Goal: Task Accomplishment & Management: Use online tool/utility

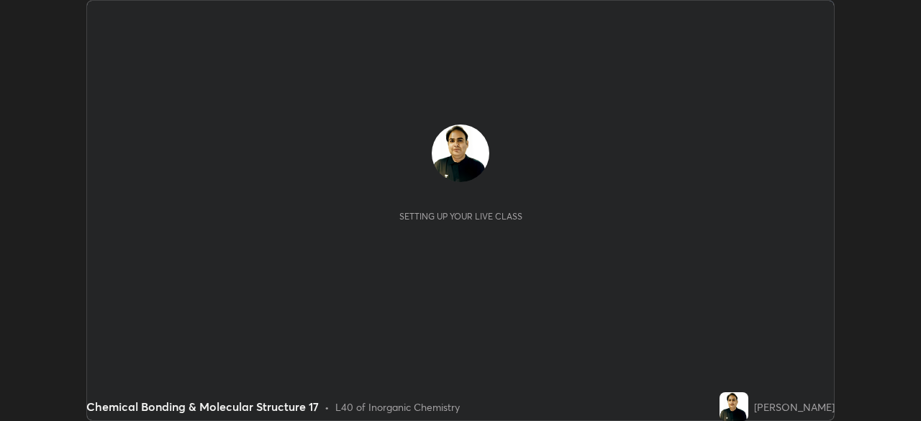
scroll to position [421, 921]
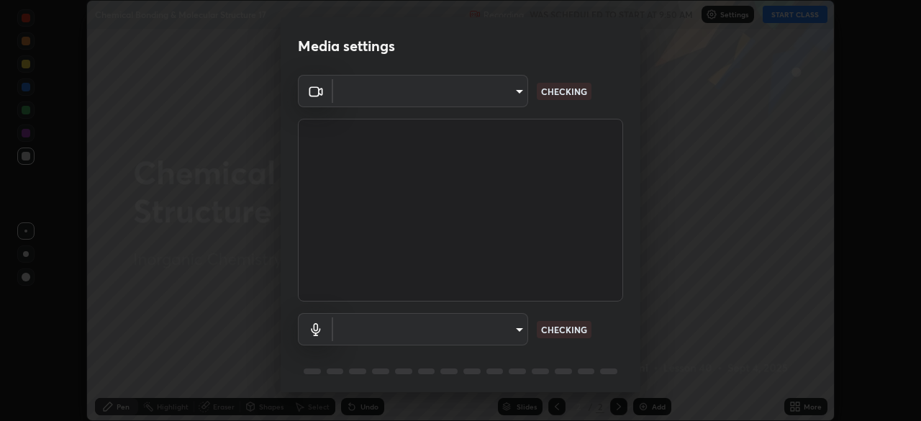
type input "a336d64f64e55d8aa7a740c0692a000d9b2cd72565bf31e1fe246034b728a4c7"
type input "4273d84e70fb5c3da1ad7a87736a7c1c3dc0036dee25445793fb8f51dd498235"
click at [506, 330] on body "Erase all Chemical Bonding & Molecular Structure 17 Recording WAS SCHEDULED TO …" at bounding box center [460, 210] width 921 height 421
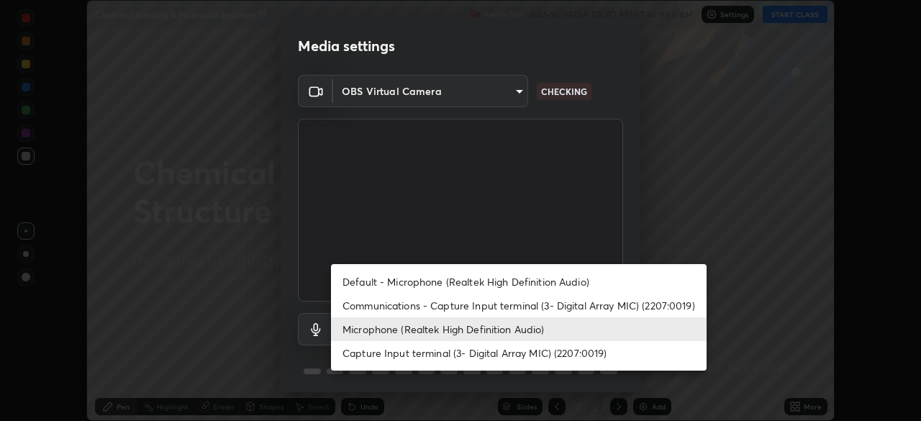
click at [497, 327] on li "Microphone (Realtek High Definition Audio)" at bounding box center [519, 329] width 376 height 24
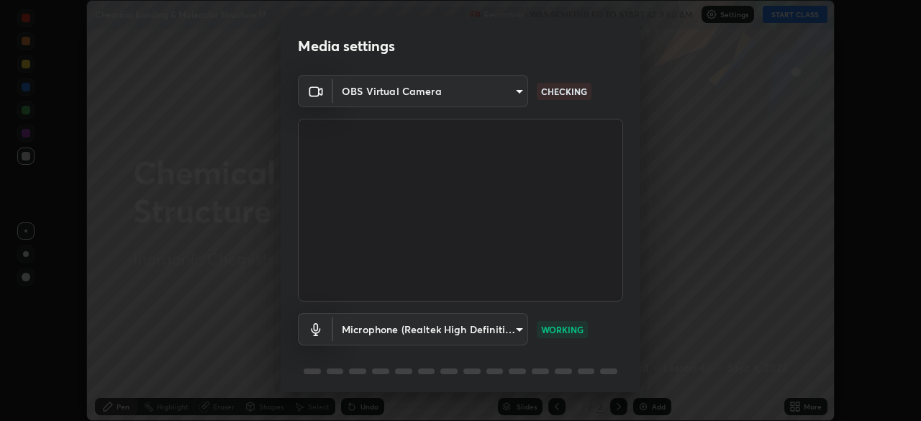
scroll to position [51, 0]
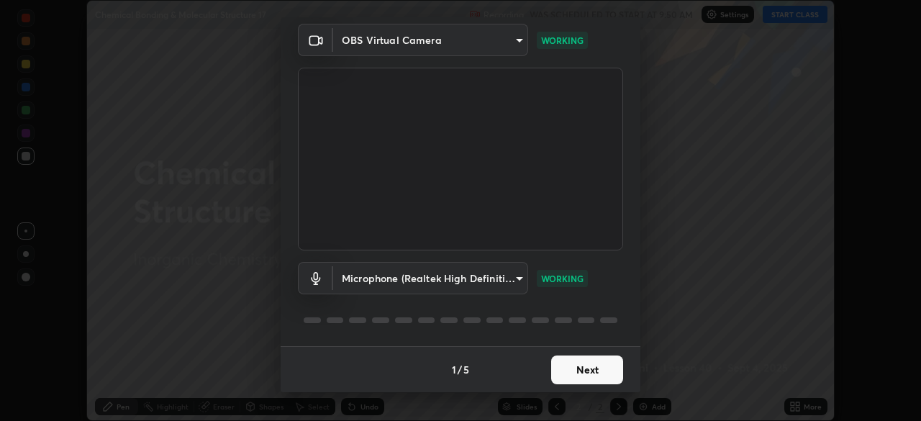
click at [606, 369] on button "Next" at bounding box center [587, 370] width 72 height 29
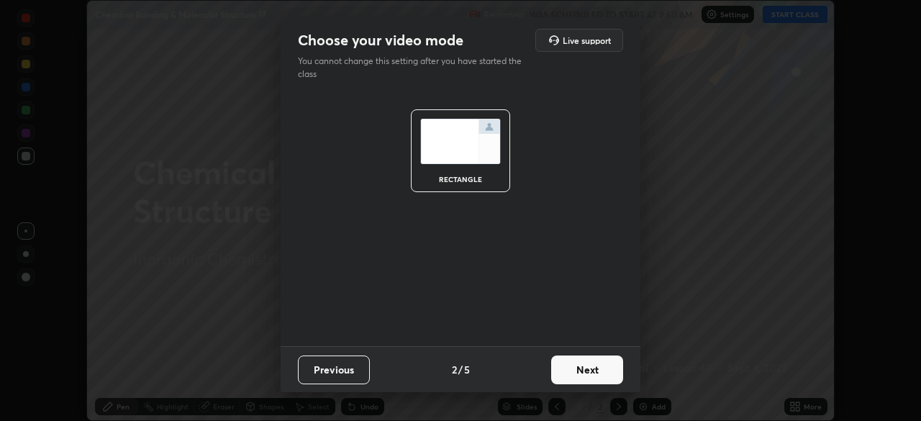
scroll to position [0, 0]
click at [611, 371] on button "Next" at bounding box center [587, 370] width 72 height 29
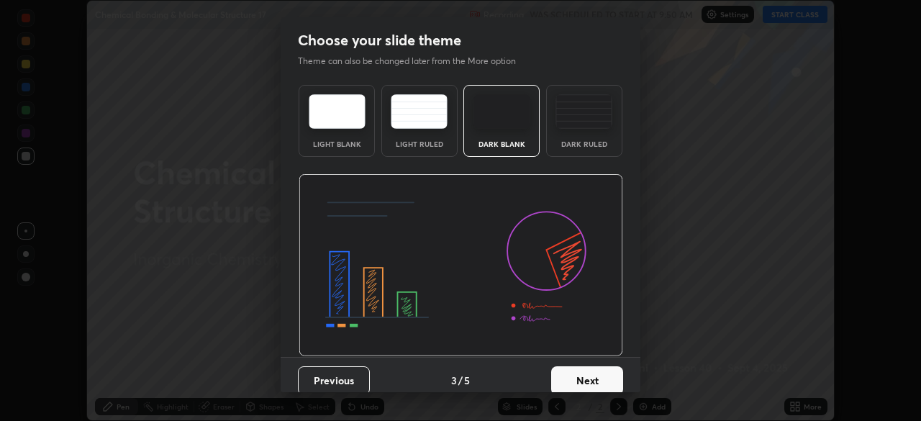
click at [617, 378] on button "Next" at bounding box center [587, 380] width 72 height 29
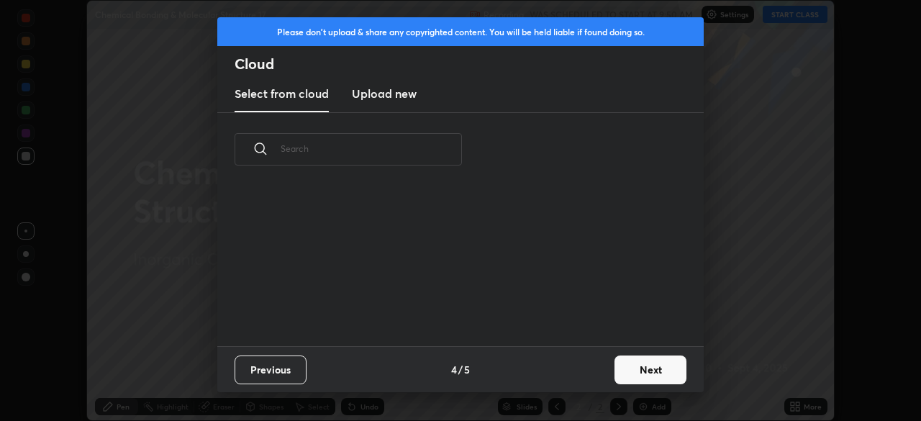
click at [617, 374] on button "Next" at bounding box center [651, 370] width 72 height 29
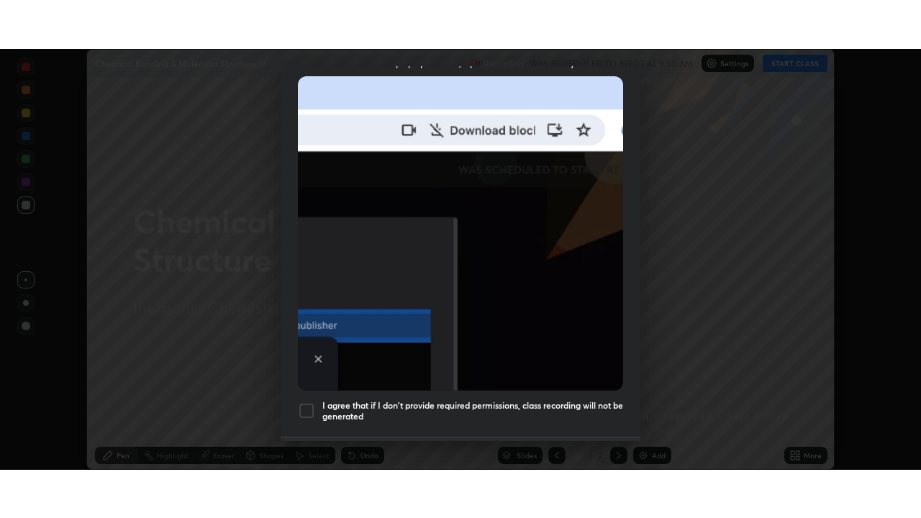
scroll to position [345, 0]
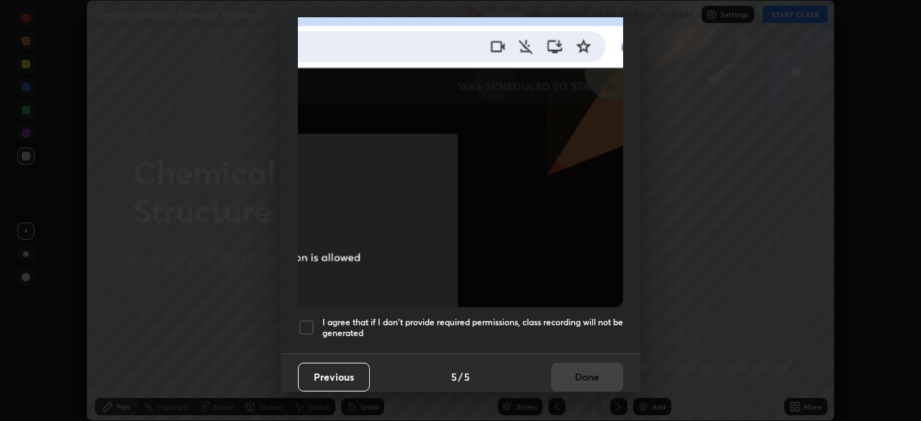
click at [304, 322] on div at bounding box center [306, 327] width 17 height 17
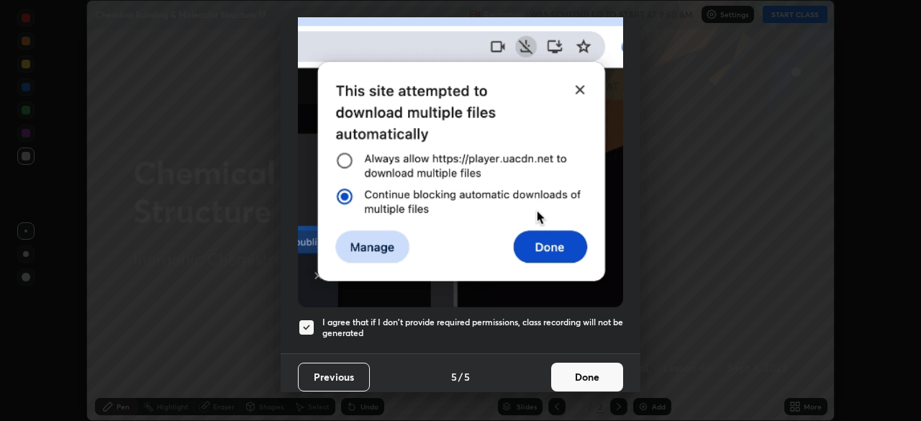
click at [599, 381] on button "Done" at bounding box center [587, 377] width 72 height 29
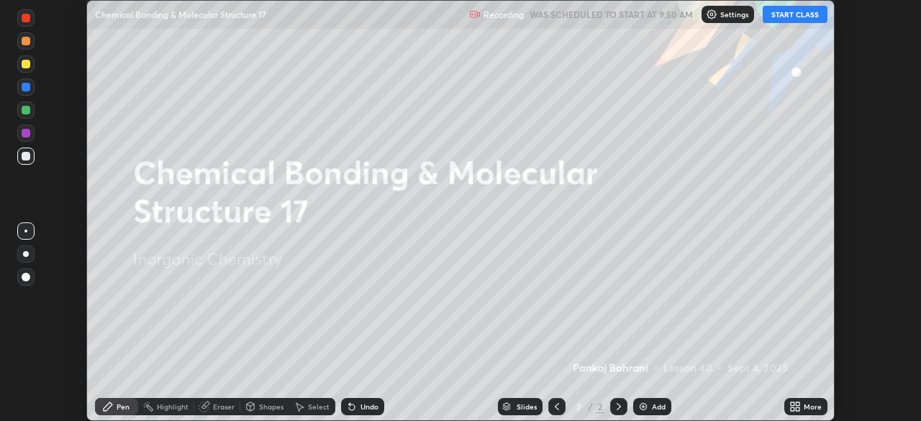
click at [816, 410] on div "More" at bounding box center [813, 406] width 18 height 7
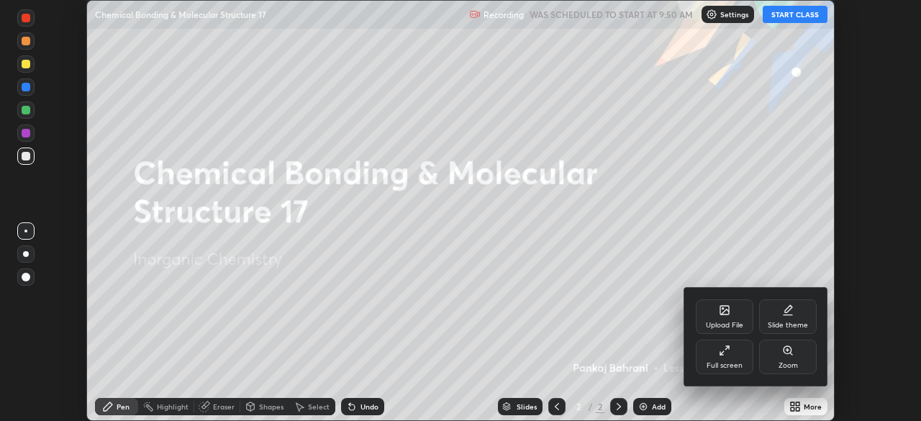
click at [735, 360] on div "Full screen" at bounding box center [725, 357] width 58 height 35
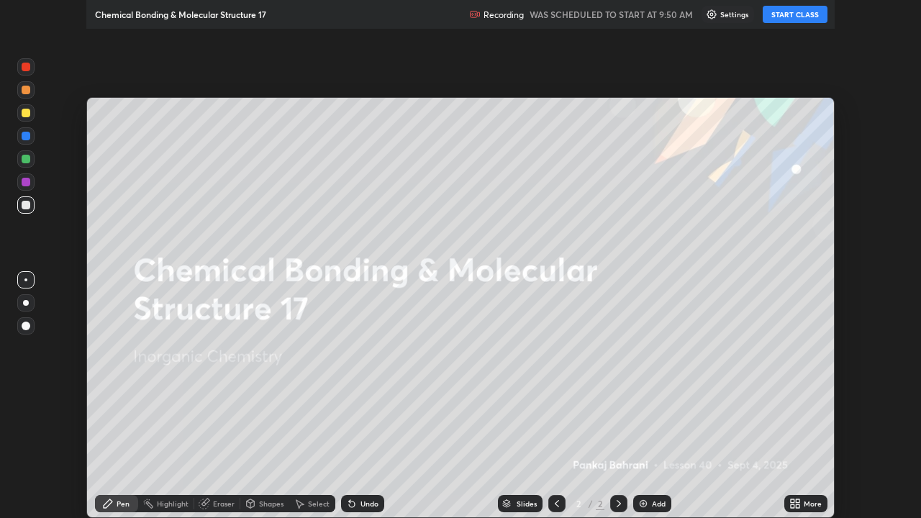
scroll to position [518, 921]
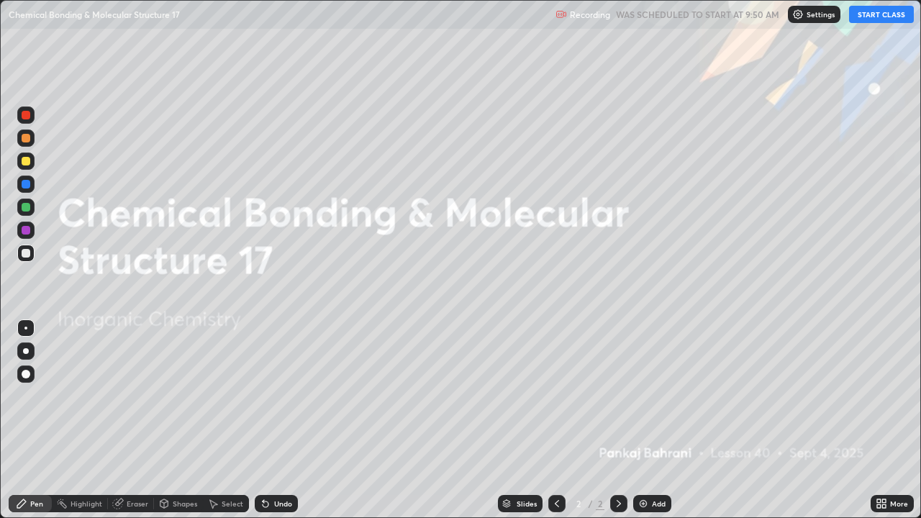
click at [893, 13] on button "START CLASS" at bounding box center [881, 14] width 65 height 17
click at [662, 420] on div "Add" at bounding box center [652, 503] width 38 height 17
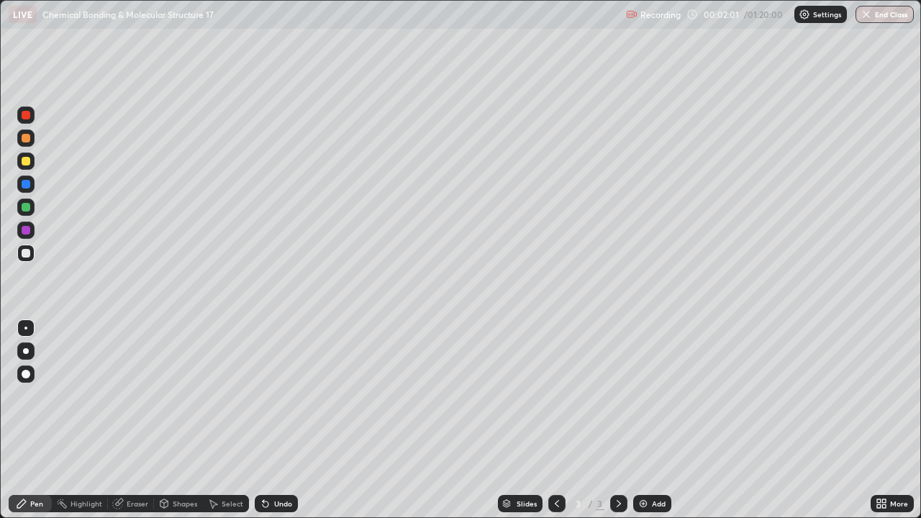
click at [27, 161] on div at bounding box center [26, 161] width 9 height 9
click at [659, 420] on div "Add" at bounding box center [652, 503] width 38 height 17
click at [187, 420] on div "Shapes" at bounding box center [185, 503] width 24 height 7
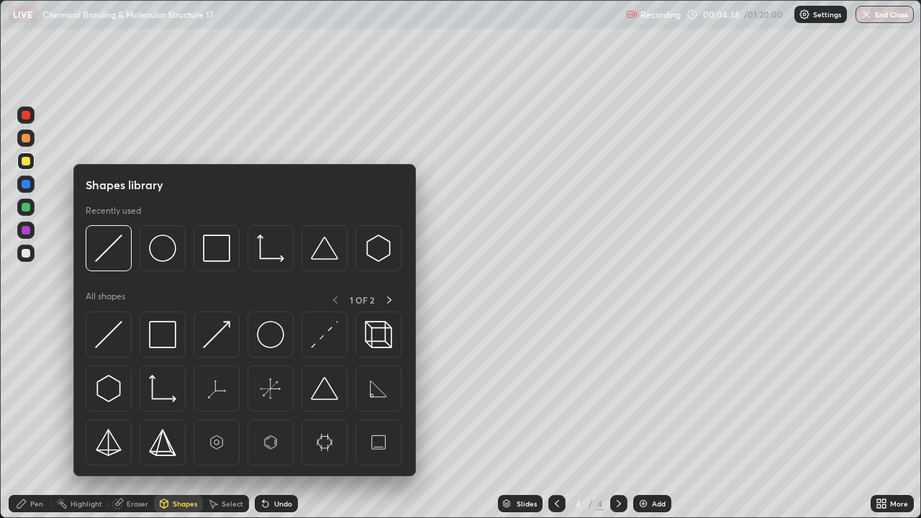
click at [150, 420] on div "Eraser" at bounding box center [131, 503] width 46 height 17
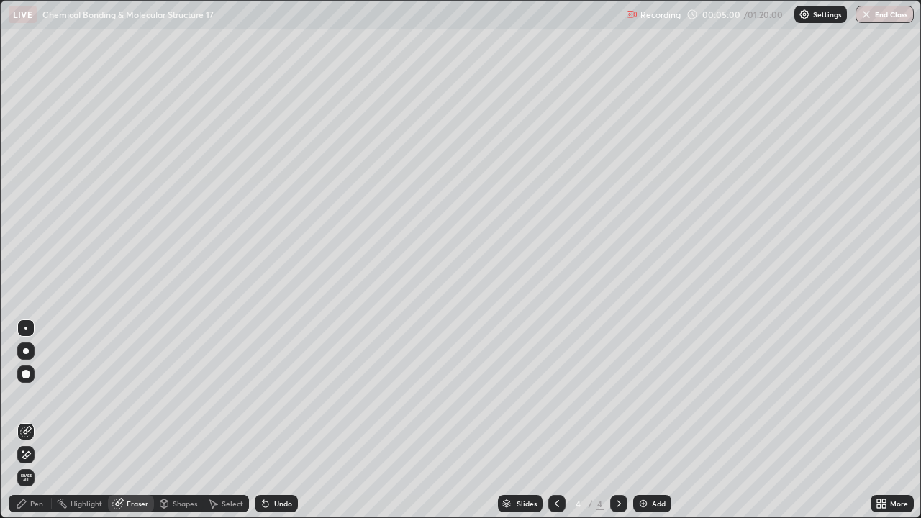
click at [58, 420] on circle at bounding box center [57, 502] width 1 height 1
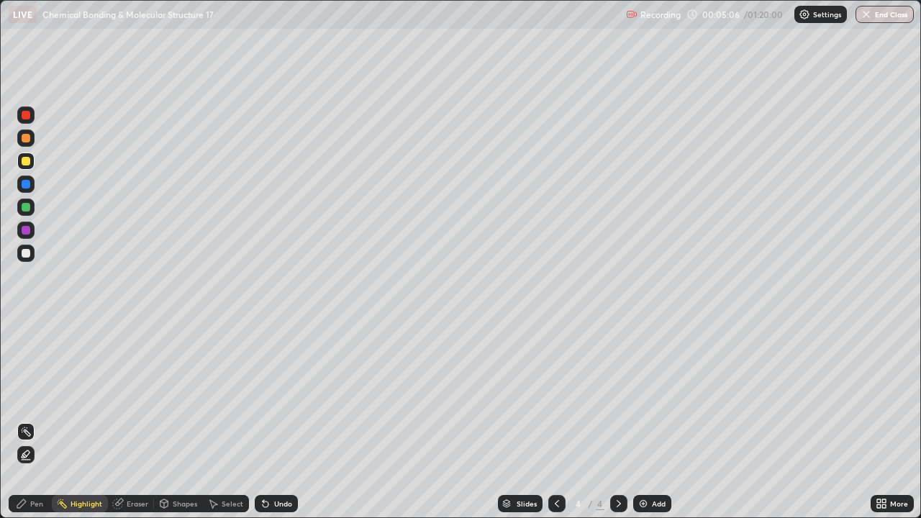
click at [40, 420] on div "Pen" at bounding box center [30, 503] width 43 height 17
click at [549, 420] on div at bounding box center [557, 503] width 17 height 17
click at [666, 420] on div "Add" at bounding box center [652, 503] width 38 height 17
click at [140, 420] on div "Eraser" at bounding box center [138, 503] width 22 height 7
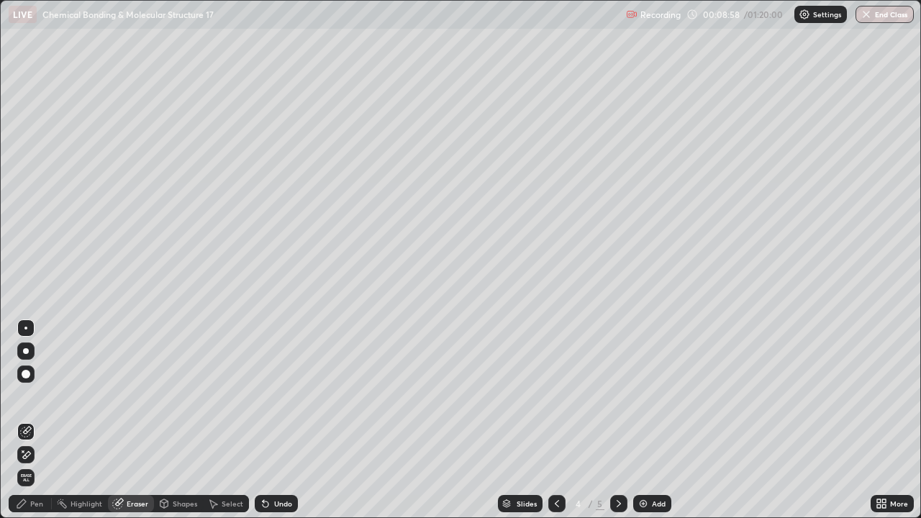
click at [33, 420] on div "Pen" at bounding box center [30, 503] width 43 height 17
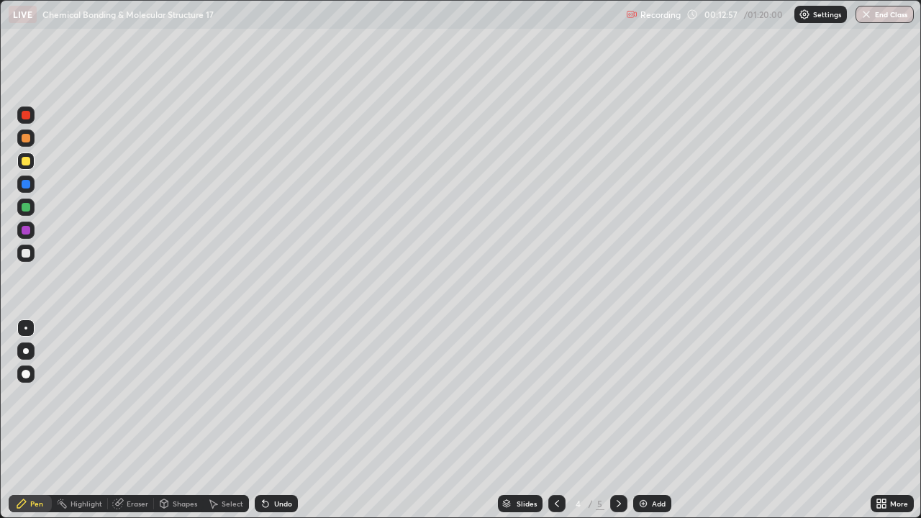
click at [618, 420] on icon at bounding box center [619, 504] width 12 height 12
click at [659, 420] on div "Add" at bounding box center [652, 503] width 38 height 17
click at [29, 253] on div at bounding box center [26, 253] width 9 height 9
click at [652, 420] on div "Add" at bounding box center [659, 503] width 14 height 7
click at [559, 420] on icon at bounding box center [557, 504] width 12 height 12
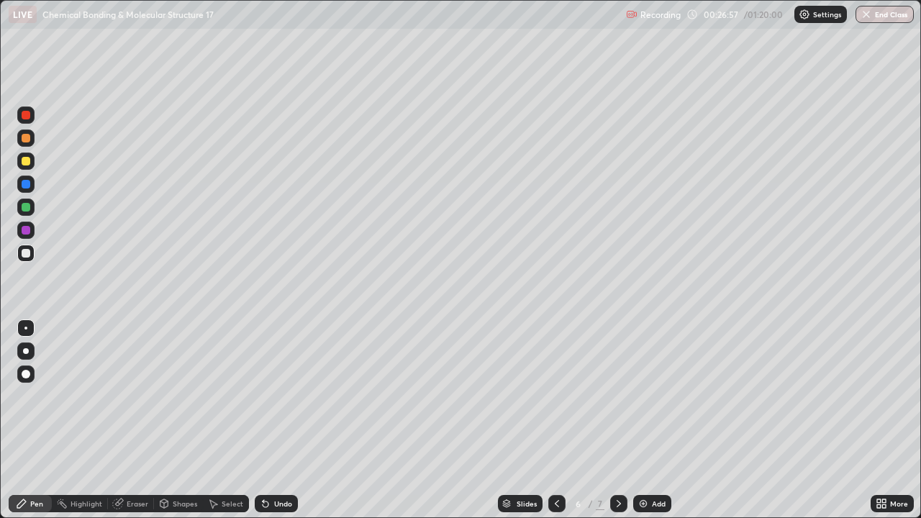
click at [660, 420] on div "Add" at bounding box center [652, 503] width 38 height 17
click at [527, 420] on div "Slides" at bounding box center [527, 503] width 20 height 7
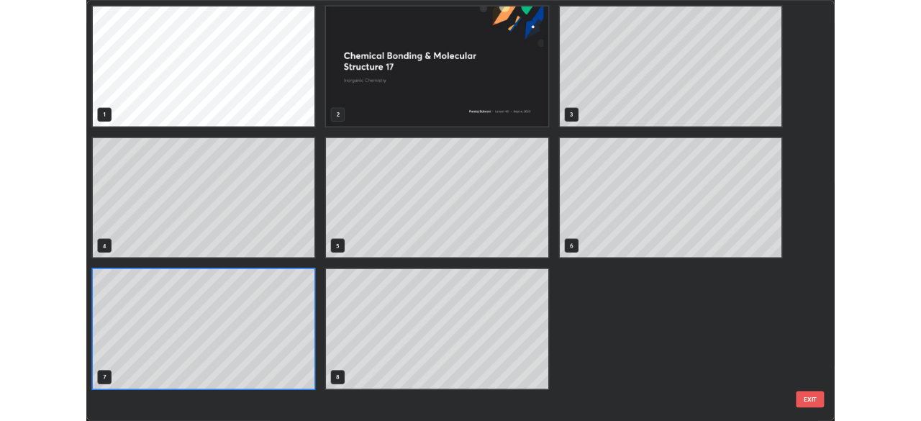
scroll to position [513, 913]
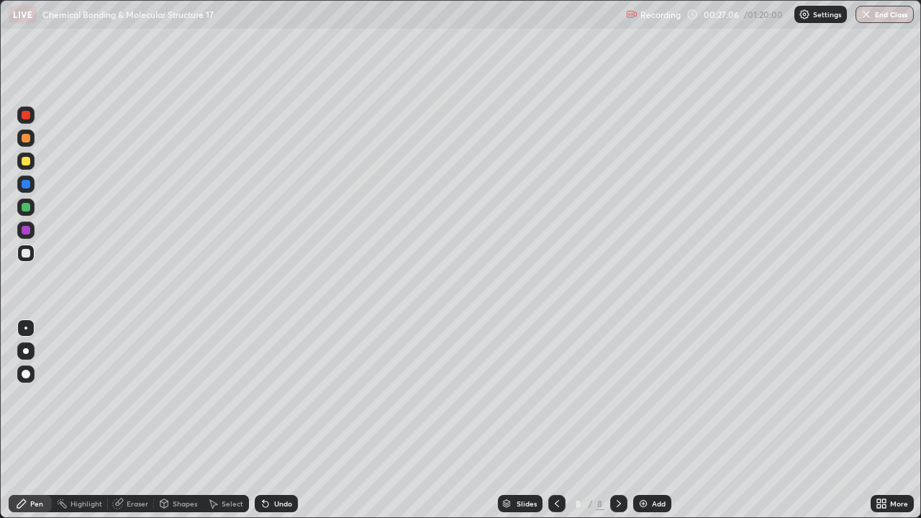
click at [661, 420] on div "Add" at bounding box center [659, 503] width 14 height 7
click at [31, 140] on div at bounding box center [25, 138] width 17 height 17
click at [29, 257] on div at bounding box center [25, 253] width 17 height 17
click at [34, 211] on div at bounding box center [25, 207] width 17 height 17
click at [646, 420] on img at bounding box center [644, 504] width 12 height 12
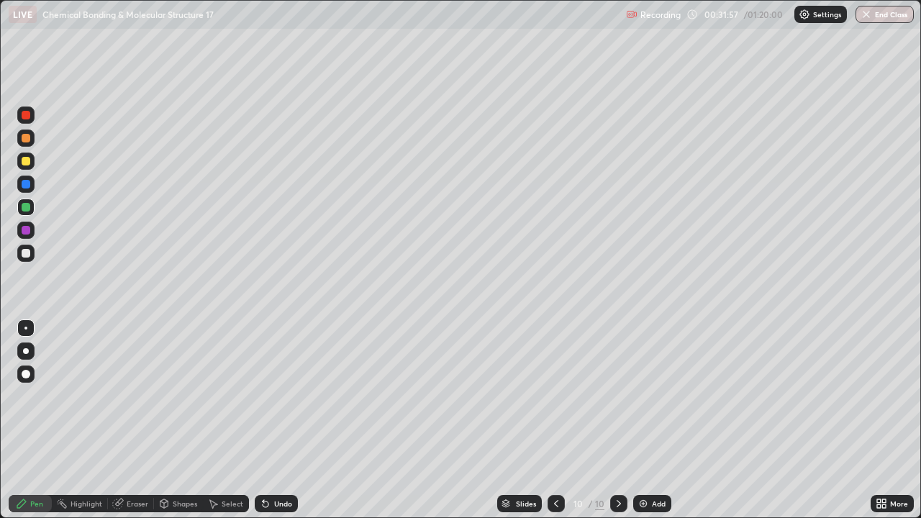
click at [650, 420] on div "Add" at bounding box center [652, 503] width 38 height 17
click at [554, 420] on icon at bounding box center [557, 504] width 12 height 12
click at [556, 420] on icon at bounding box center [557, 504] width 12 height 12
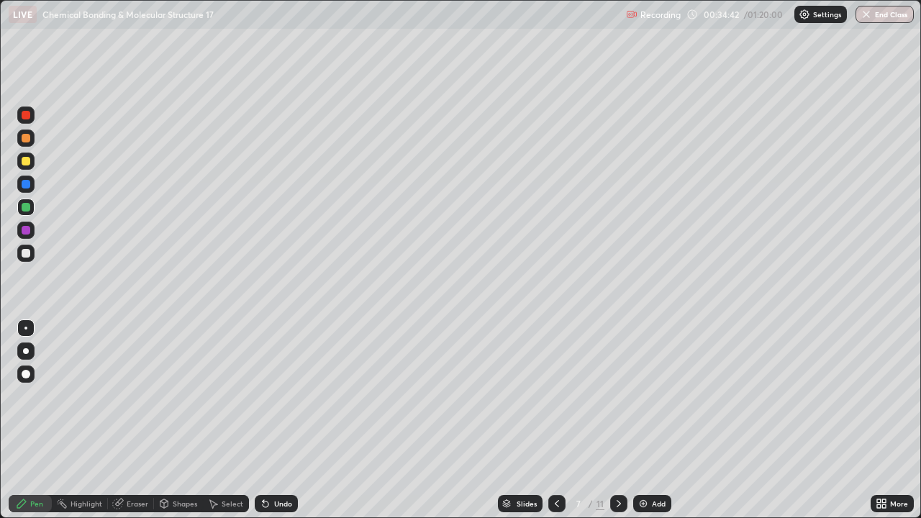
click at [616, 420] on icon at bounding box center [619, 504] width 12 height 12
click at [556, 420] on icon at bounding box center [557, 504] width 12 height 12
click at [555, 420] on icon at bounding box center [557, 504] width 12 height 12
click at [556, 420] on icon at bounding box center [557, 503] width 4 height 7
click at [611, 420] on div at bounding box center [618, 503] width 17 height 17
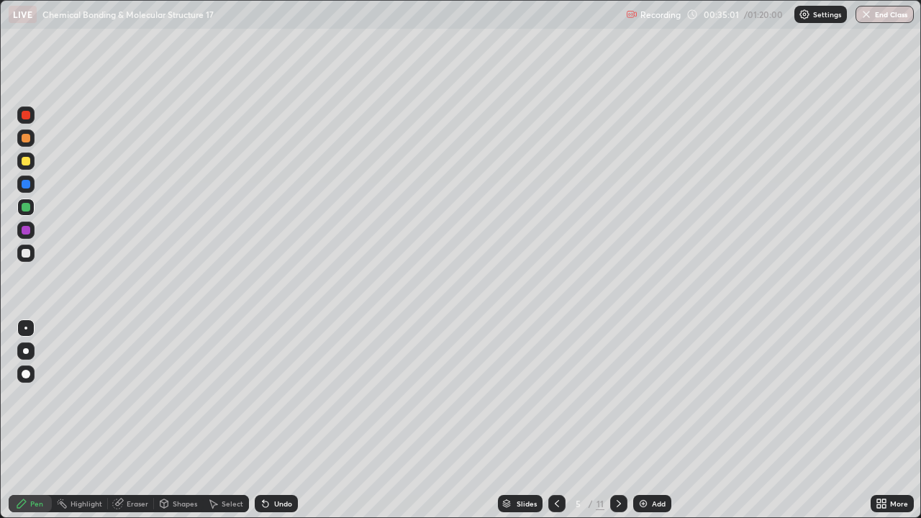
click at [618, 420] on icon at bounding box center [619, 504] width 12 height 12
click at [616, 420] on icon at bounding box center [619, 504] width 12 height 12
click at [618, 420] on icon at bounding box center [619, 504] width 12 height 12
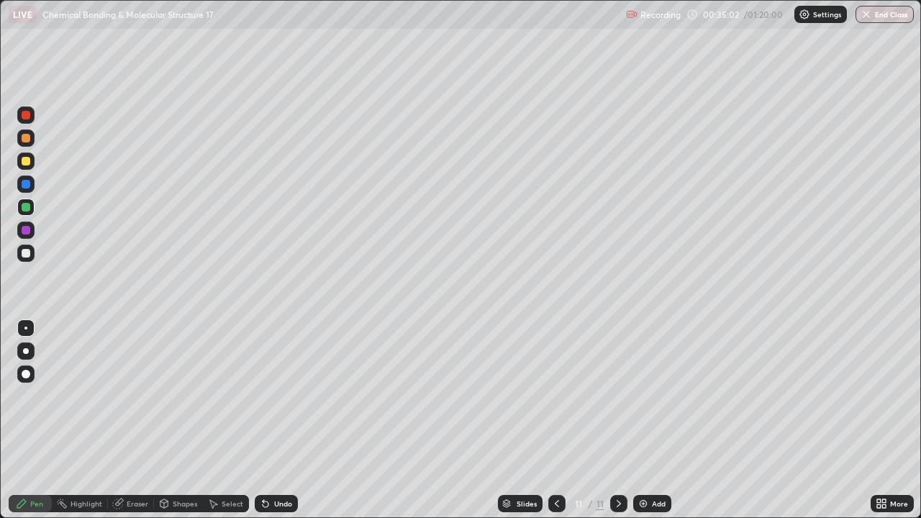
click at [617, 420] on div at bounding box center [618, 503] width 17 height 29
click at [900, 420] on div "More" at bounding box center [892, 503] width 43 height 17
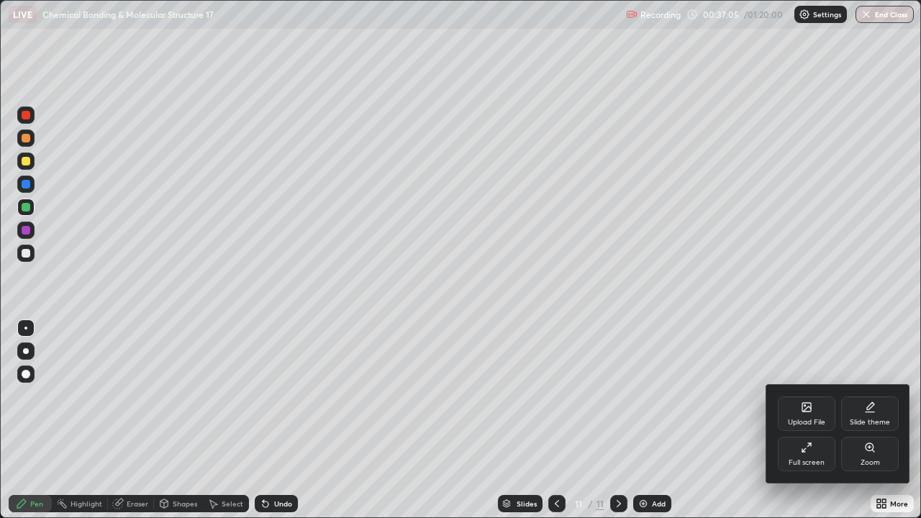
click at [817, 420] on div "Full screen" at bounding box center [807, 462] width 36 height 7
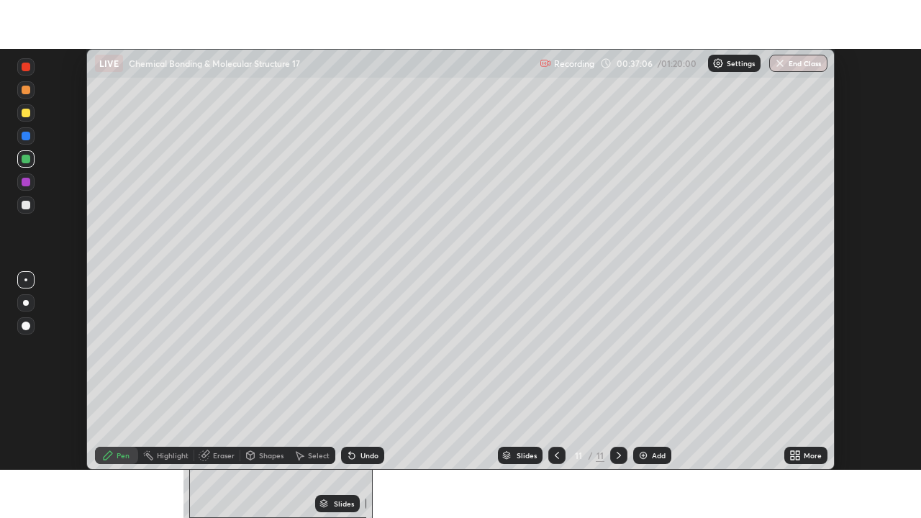
scroll to position [71561, 71060]
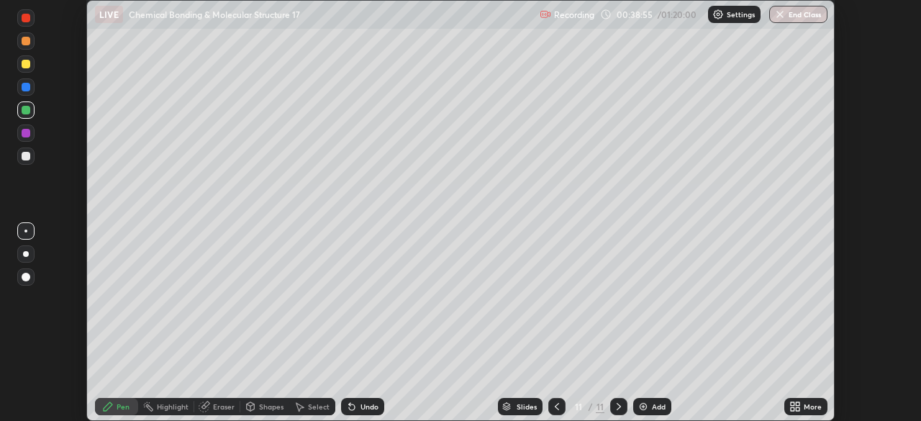
click at [798, 404] on icon at bounding box center [798, 404] width 4 height 4
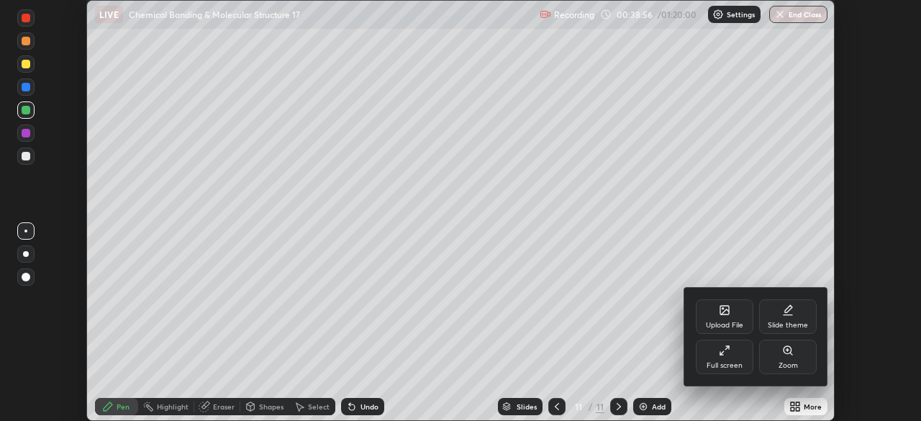
click at [731, 356] on div "Full screen" at bounding box center [725, 357] width 58 height 35
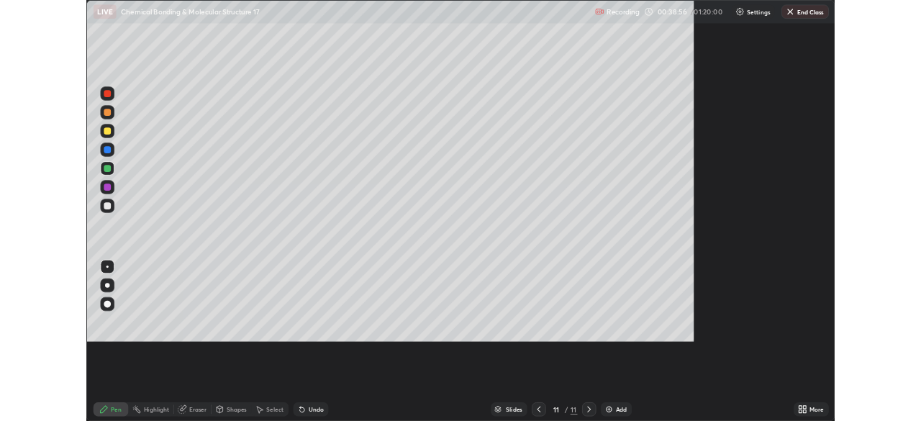
scroll to position [518, 921]
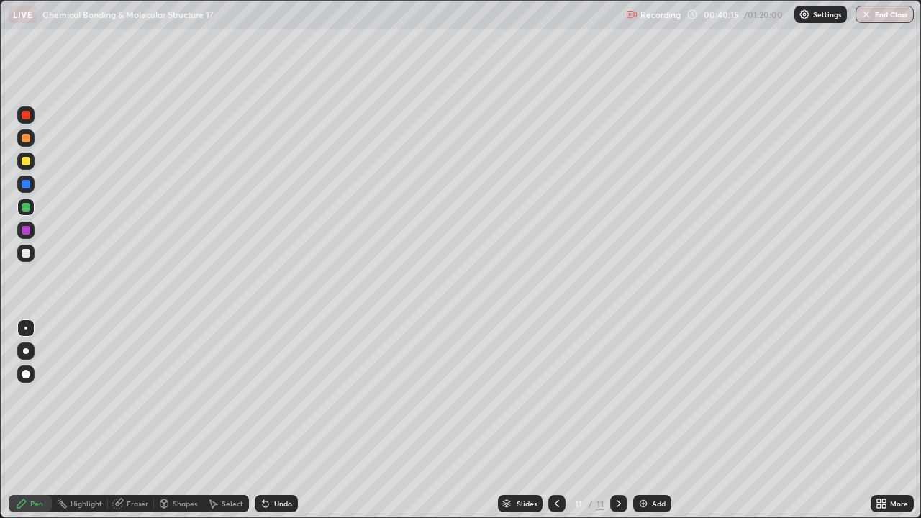
click at [279, 420] on div "Undo" at bounding box center [283, 503] width 18 height 7
click at [277, 420] on div "Undo" at bounding box center [283, 503] width 18 height 7
click at [275, 420] on div "Undo" at bounding box center [283, 503] width 18 height 7
click at [271, 420] on div "Undo" at bounding box center [276, 503] width 43 height 17
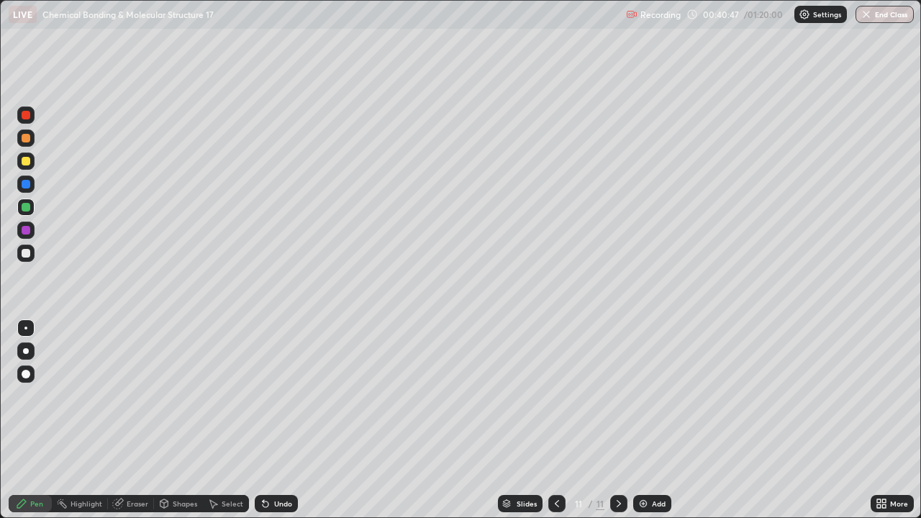
click at [558, 420] on icon at bounding box center [557, 504] width 12 height 12
click at [556, 420] on icon at bounding box center [557, 504] width 12 height 12
click at [618, 420] on icon at bounding box center [619, 504] width 12 height 12
click at [611, 420] on div at bounding box center [618, 503] width 17 height 17
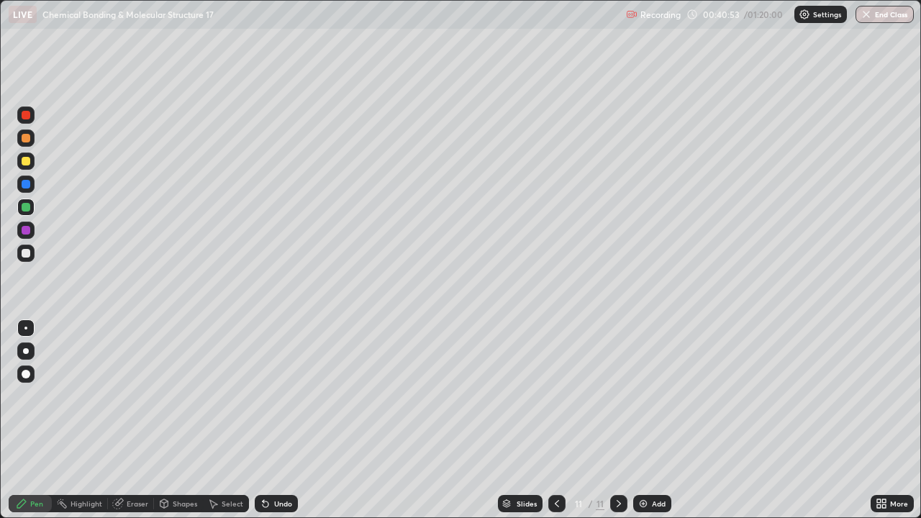
click at [554, 420] on icon at bounding box center [557, 504] width 12 height 12
click at [610, 420] on div at bounding box center [618, 503] width 17 height 17
click at [558, 420] on icon at bounding box center [557, 504] width 12 height 12
click at [552, 420] on icon at bounding box center [557, 504] width 12 height 12
click at [618, 420] on icon at bounding box center [619, 504] width 12 height 12
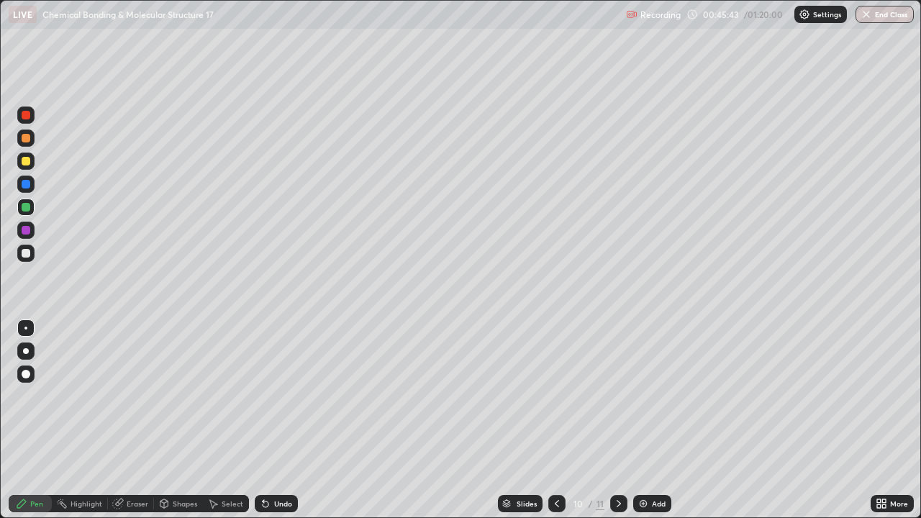
click at [556, 420] on icon at bounding box center [557, 504] width 12 height 12
click at [618, 420] on icon at bounding box center [619, 503] width 4 height 7
click at [613, 420] on div at bounding box center [618, 503] width 17 height 29
click at [553, 420] on div at bounding box center [557, 503] width 17 height 17
click at [623, 420] on div at bounding box center [618, 503] width 17 height 17
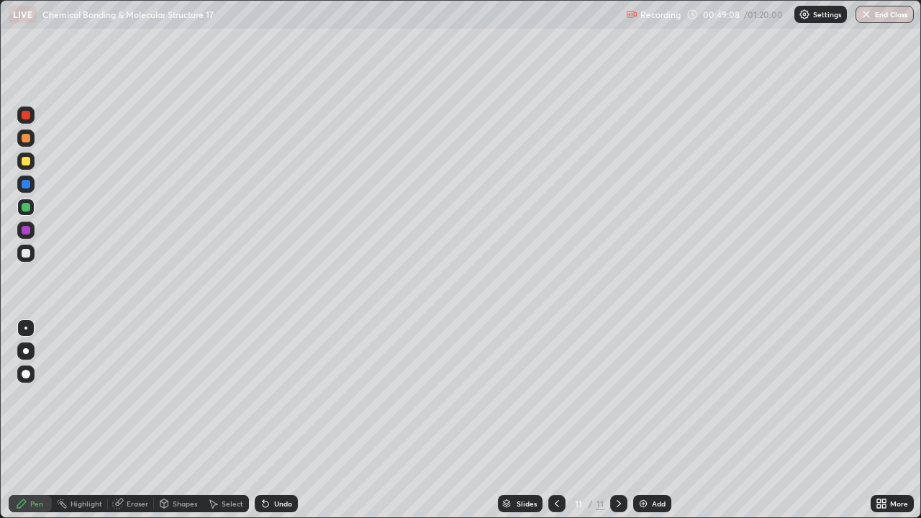
click at [555, 420] on icon at bounding box center [557, 504] width 12 height 12
click at [620, 420] on icon at bounding box center [619, 504] width 12 height 12
click at [232, 420] on div "Select" at bounding box center [226, 503] width 46 height 17
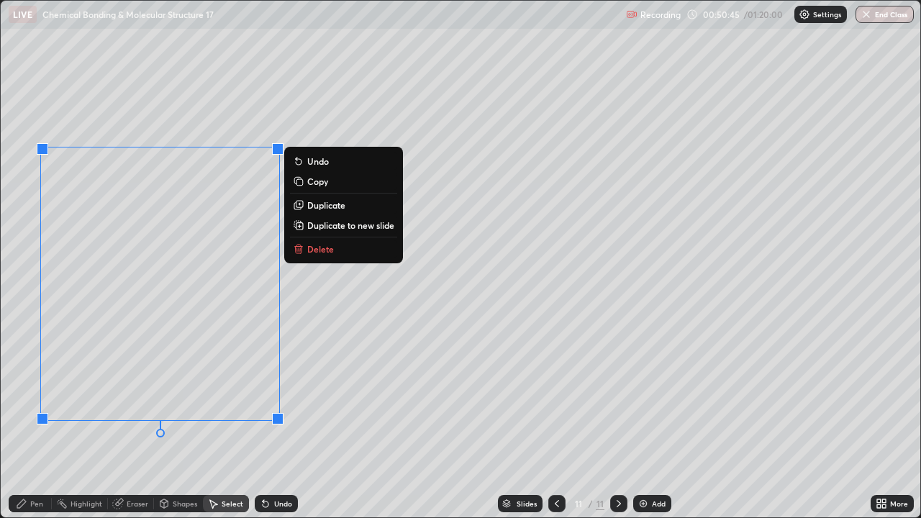
click at [312, 250] on p "Delete" at bounding box center [320, 249] width 27 height 12
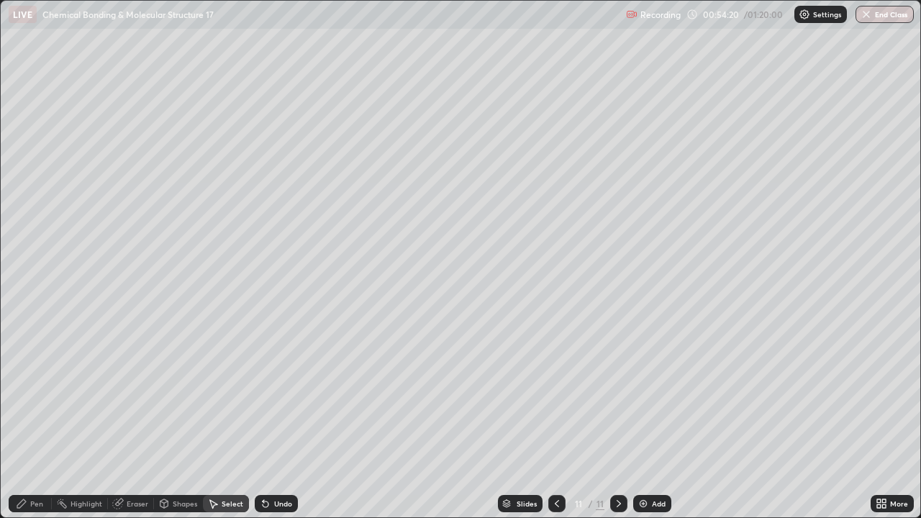
click at [663, 420] on div "Add" at bounding box center [659, 503] width 14 height 7
click at [33, 420] on div "Pen" at bounding box center [36, 503] width 13 height 7
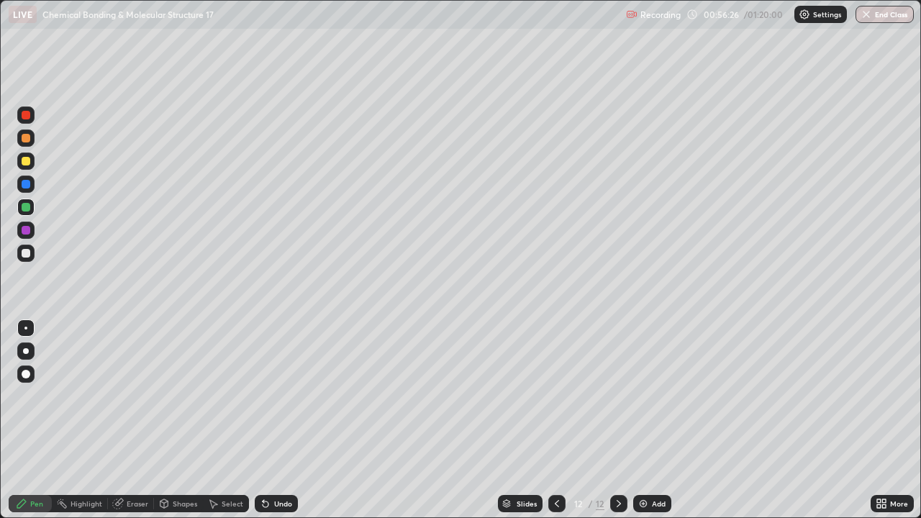
click at [33, 119] on div at bounding box center [25, 115] width 17 height 17
click at [27, 161] on div at bounding box center [26, 161] width 9 height 9
click at [884, 420] on icon at bounding box center [884, 507] width 4 height 4
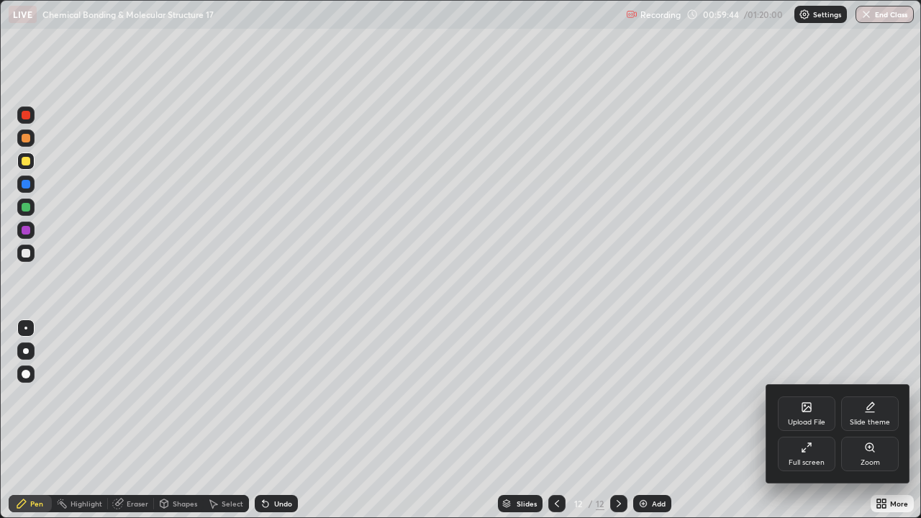
click at [812, 420] on div "Full screen" at bounding box center [807, 454] width 58 height 35
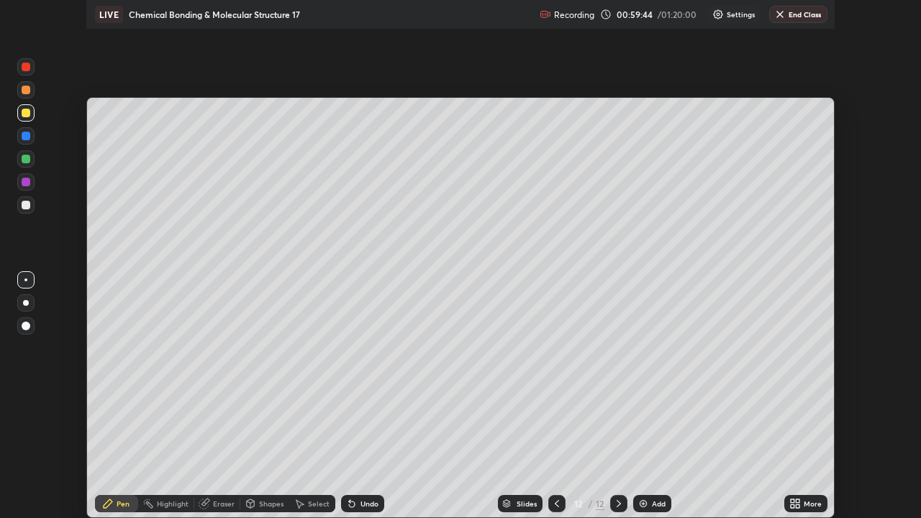
scroll to position [71561, 71060]
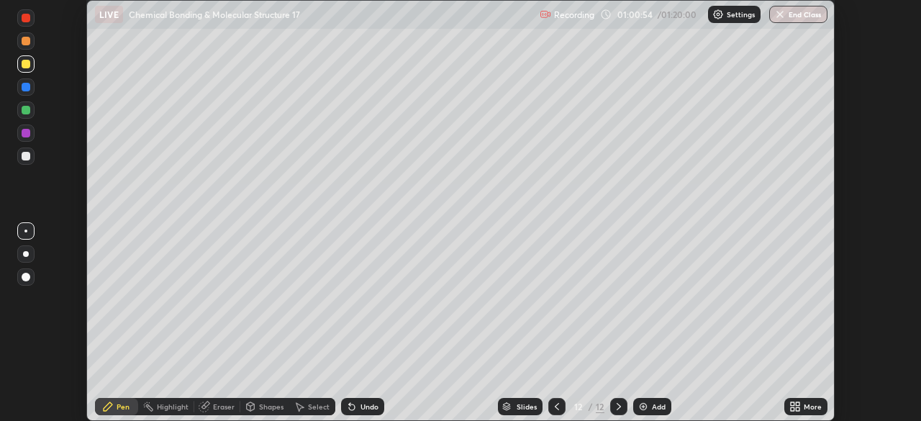
click at [801, 401] on div "More" at bounding box center [806, 406] width 43 height 17
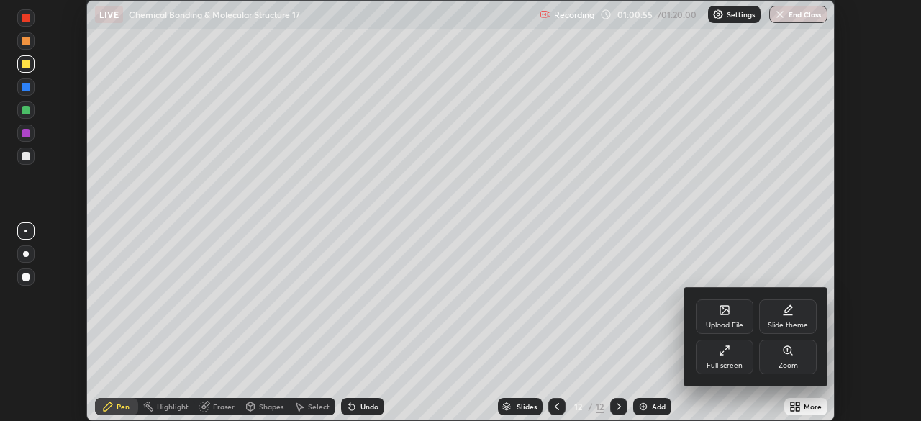
click at [738, 358] on div "Full screen" at bounding box center [725, 357] width 58 height 35
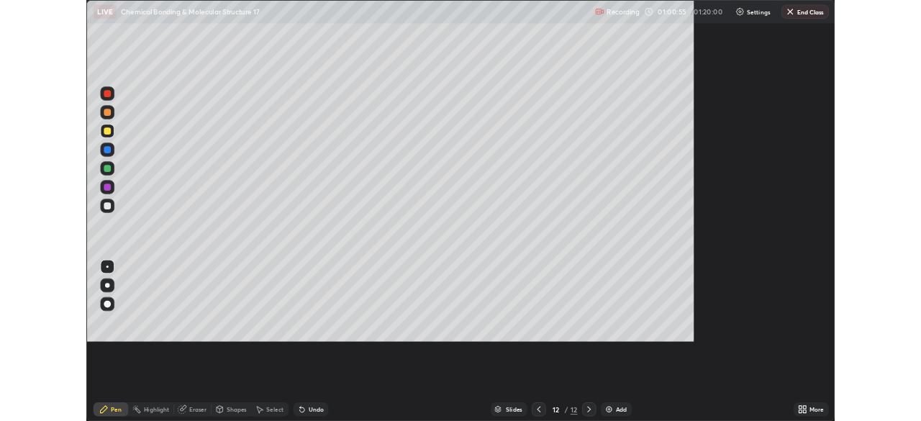
scroll to position [518, 921]
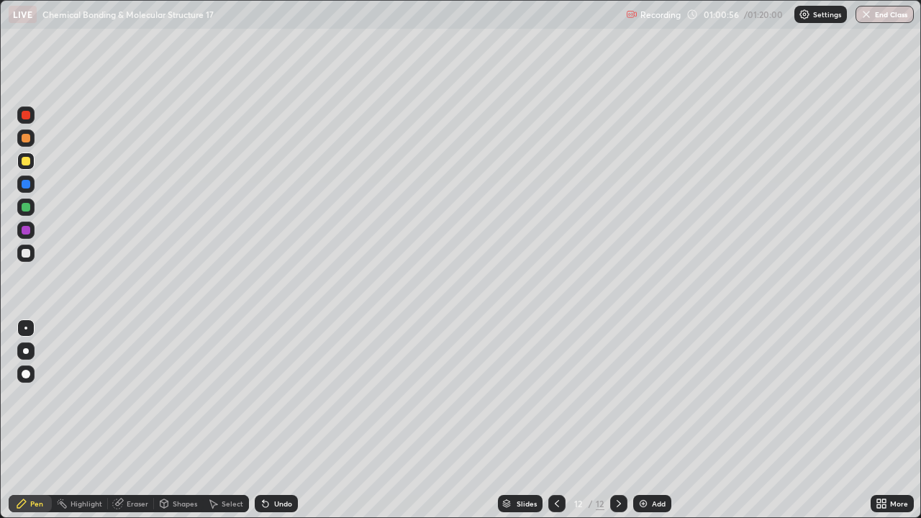
click at [667, 420] on div "Add" at bounding box center [652, 503] width 38 height 17
click at [27, 231] on div at bounding box center [26, 230] width 9 height 9
click at [559, 420] on icon at bounding box center [557, 504] width 12 height 12
click at [618, 420] on icon at bounding box center [619, 504] width 12 height 12
click at [557, 420] on icon at bounding box center [557, 503] width 4 height 7
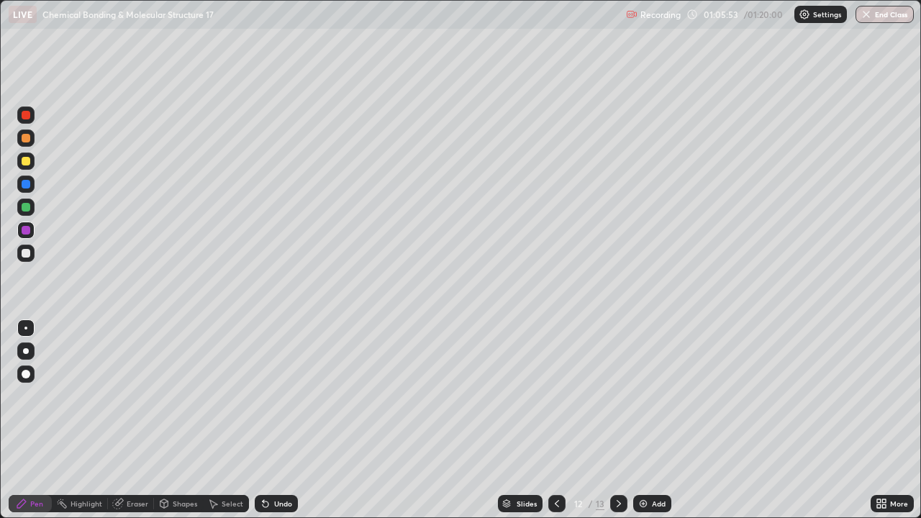
click at [626, 420] on div at bounding box center [618, 503] width 17 height 17
click at [658, 420] on div "Add" at bounding box center [659, 503] width 14 height 7
click at [32, 256] on div at bounding box center [25, 253] width 17 height 17
click at [28, 113] on div at bounding box center [26, 115] width 9 height 9
click at [877, 420] on icon at bounding box center [879, 502] width 4 height 4
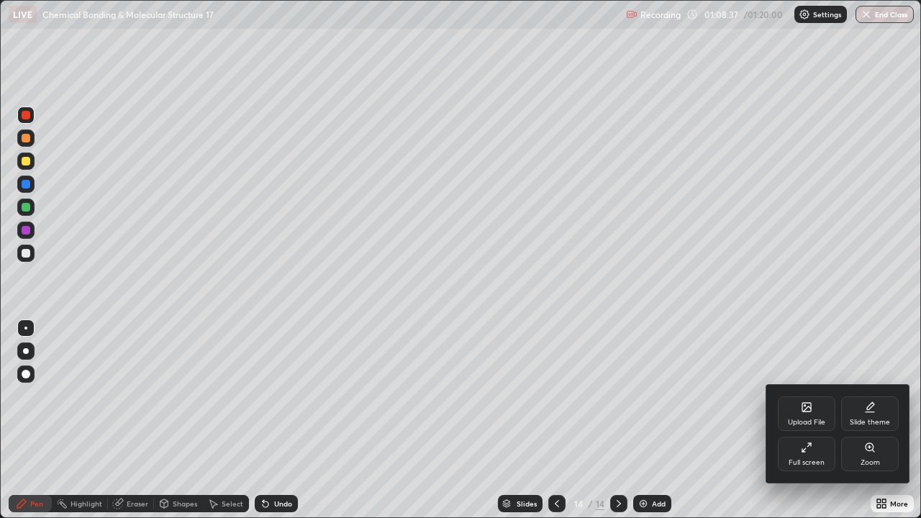
click at [805, 420] on div "Full screen" at bounding box center [807, 462] width 36 height 7
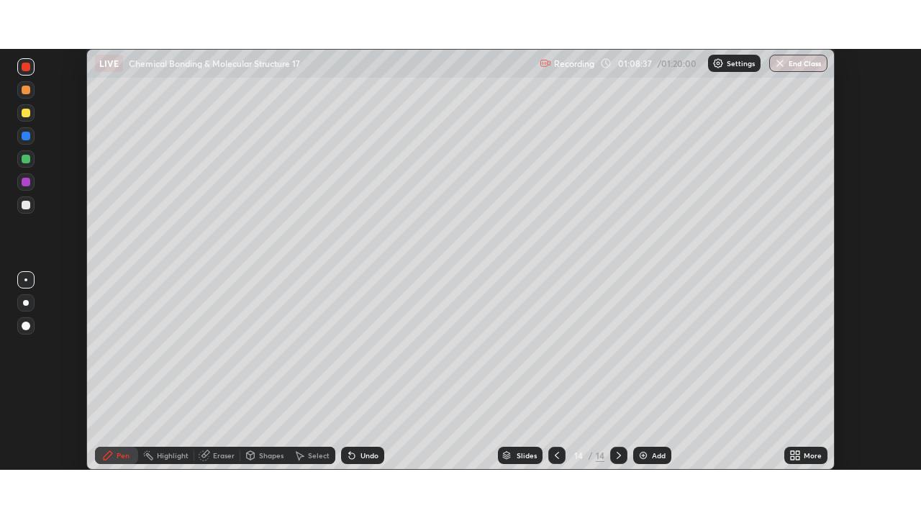
scroll to position [71561, 71060]
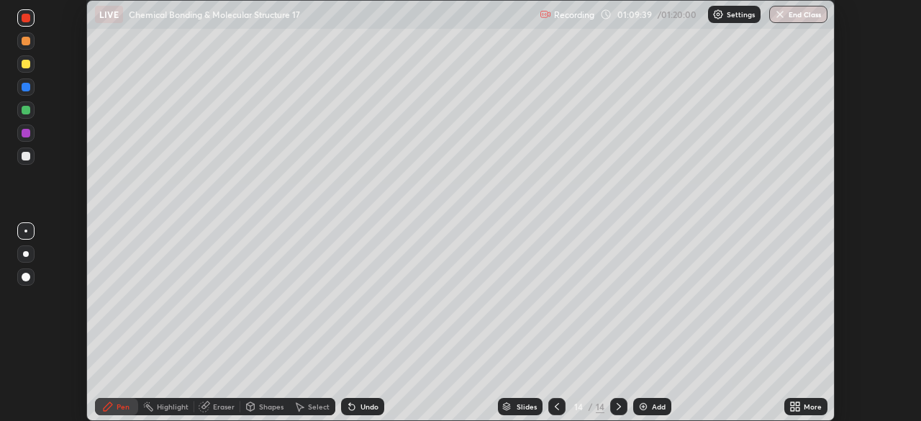
click at [646, 408] on img at bounding box center [644, 407] width 12 height 12
click at [27, 161] on div at bounding box center [25, 156] width 17 height 17
click at [798, 404] on icon at bounding box center [798, 404] width 4 height 4
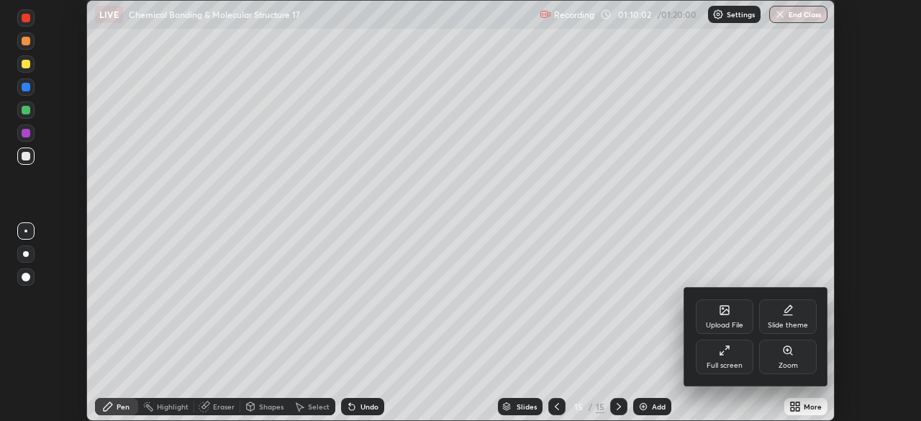
click at [738, 366] on div "Full screen" at bounding box center [725, 365] width 36 height 7
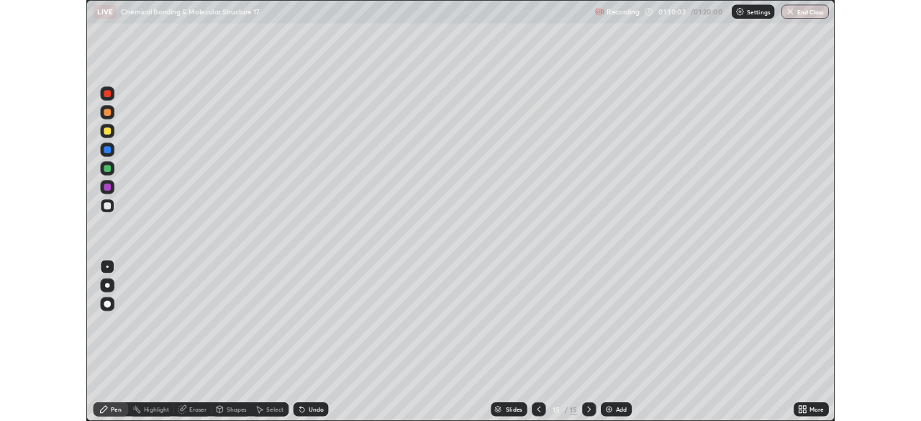
scroll to position [518, 921]
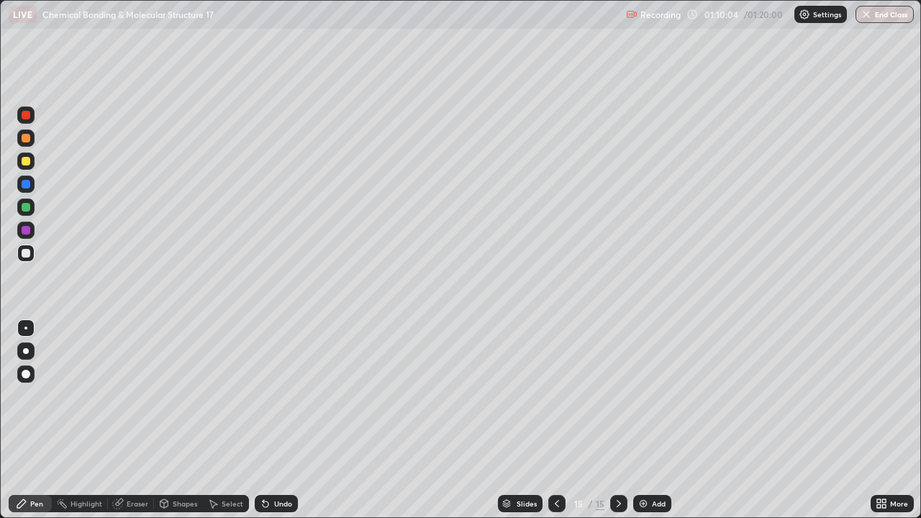
click at [561, 420] on div at bounding box center [557, 503] width 17 height 17
click at [625, 420] on div at bounding box center [618, 503] width 17 height 17
click at [555, 420] on icon at bounding box center [557, 504] width 12 height 12
click at [556, 420] on icon at bounding box center [557, 504] width 12 height 12
click at [617, 420] on icon at bounding box center [619, 503] width 4 height 7
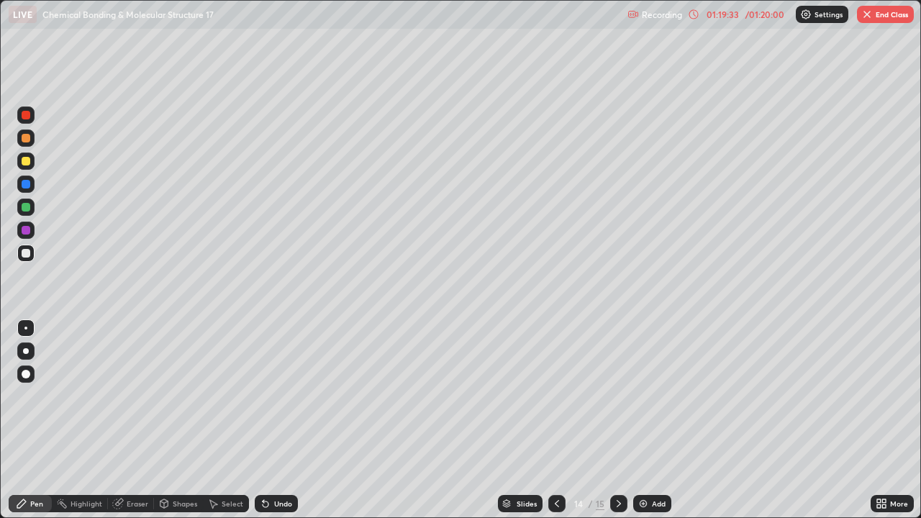
click at [890, 9] on button "End Class" at bounding box center [885, 14] width 57 height 17
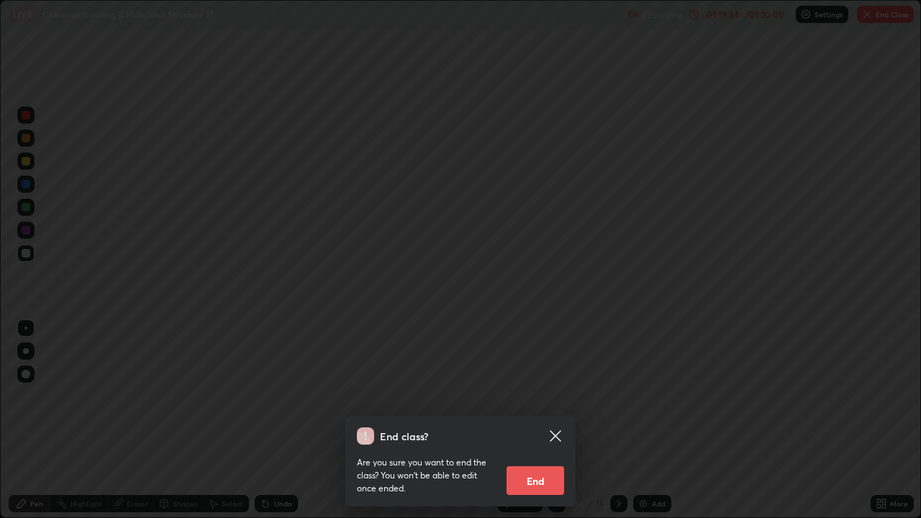
click at [531, 420] on button "End" at bounding box center [536, 480] width 58 height 29
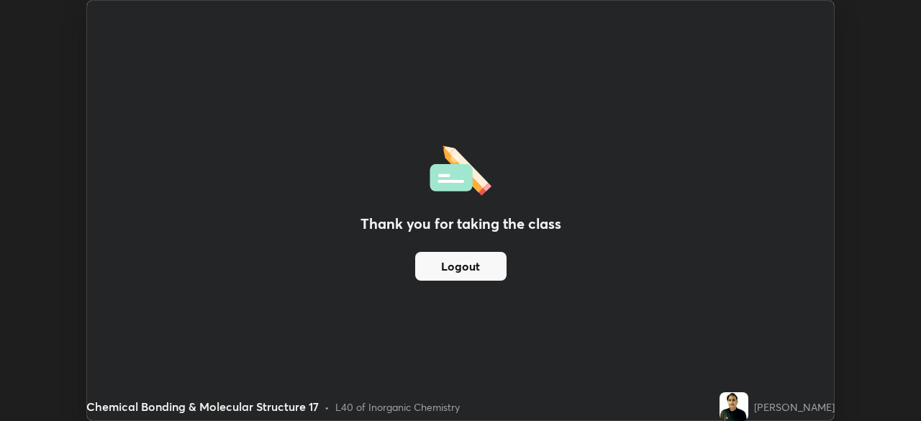
scroll to position [71561, 71060]
